Goal: Information Seeking & Learning: Learn about a topic

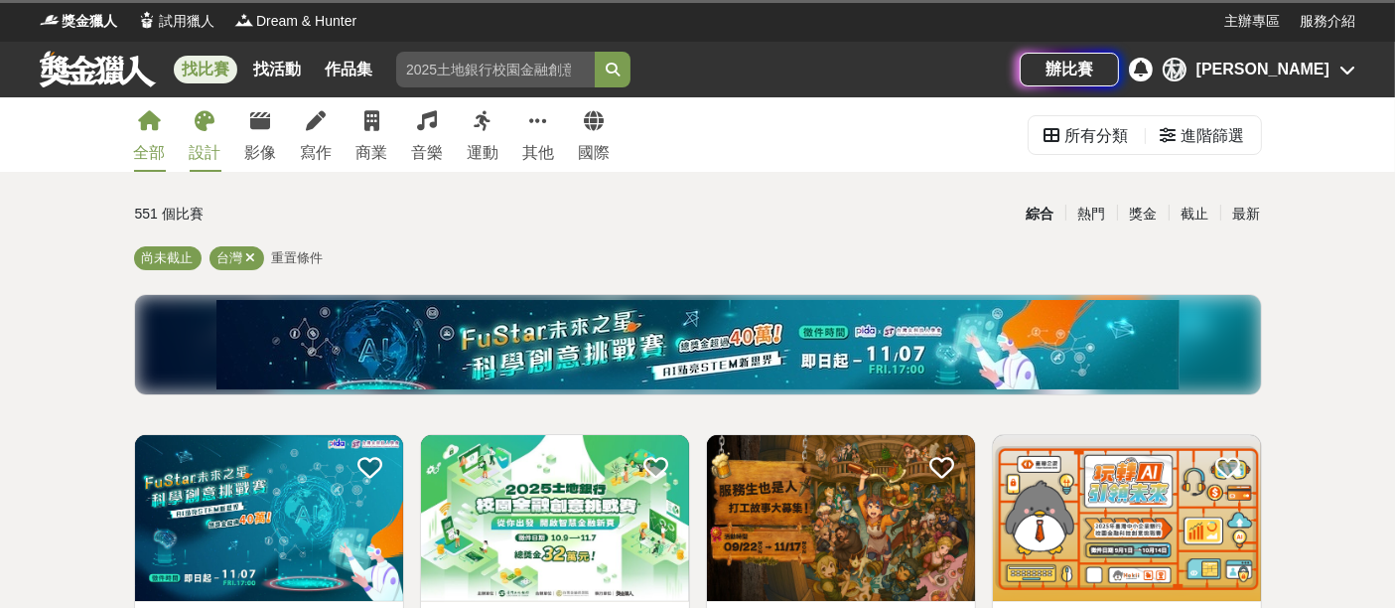
click at [212, 138] on link "設計" at bounding box center [206, 134] width 32 height 74
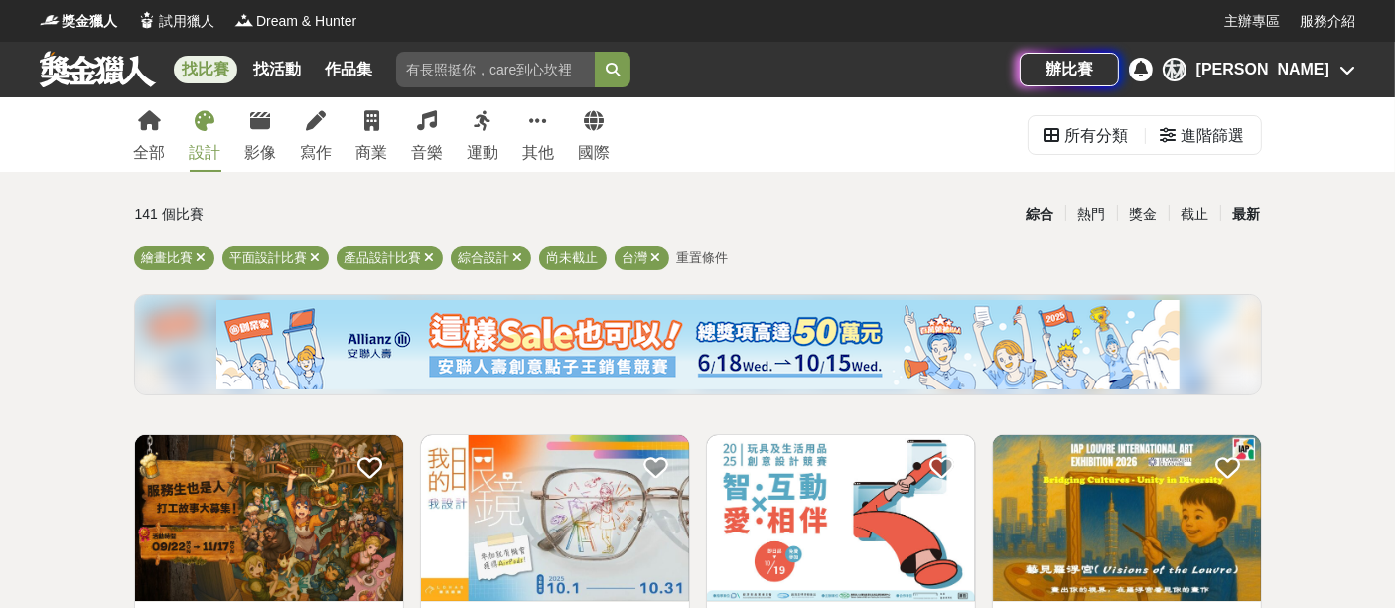
click at [1243, 203] on div "最新" at bounding box center [1246, 214] width 52 height 35
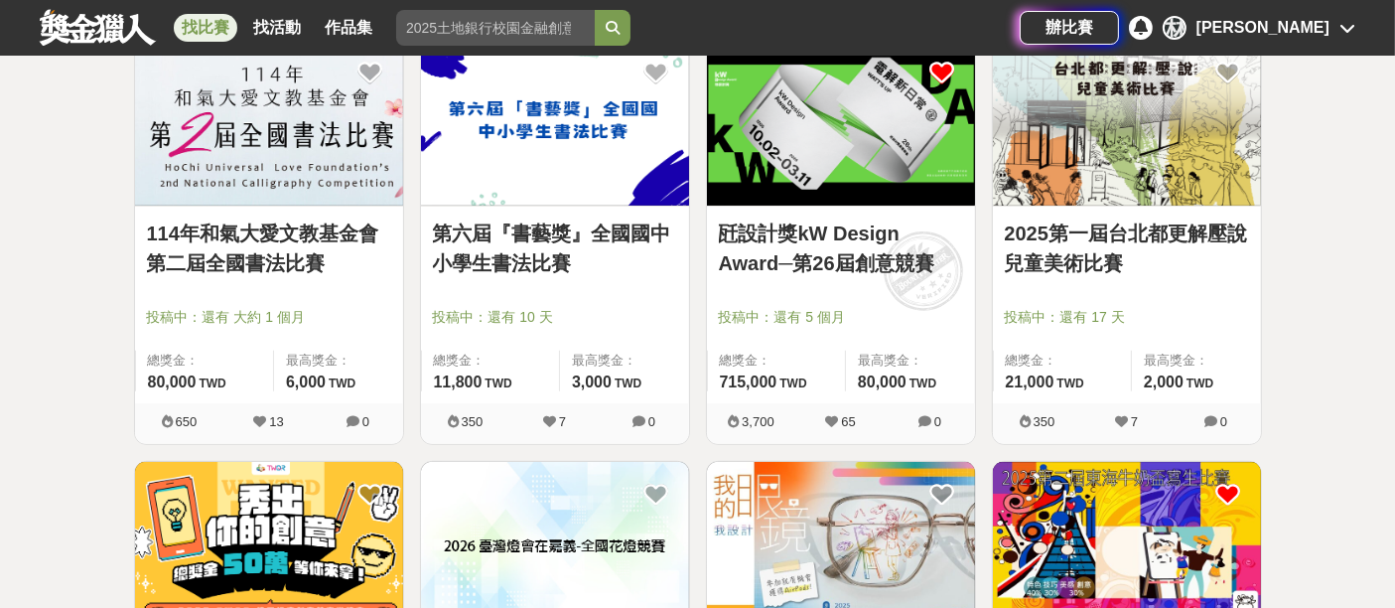
scroll to position [1103, 0]
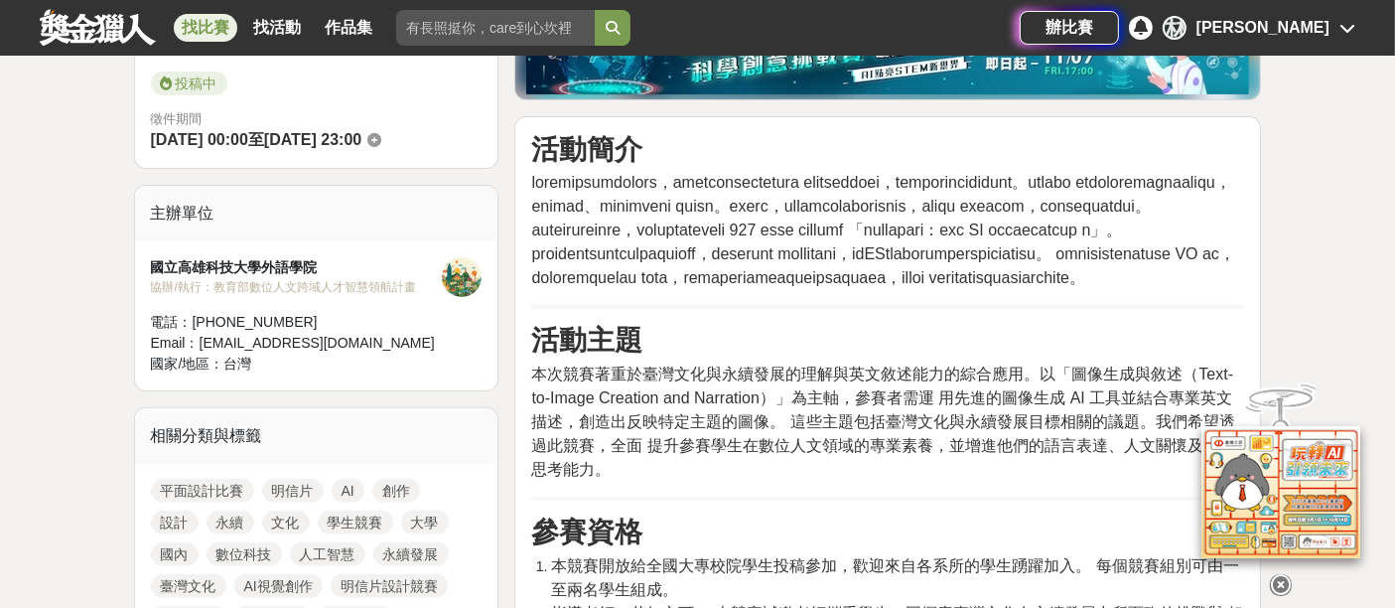
scroll to position [661, 0]
